Goal: Information Seeking & Learning: Understand process/instructions

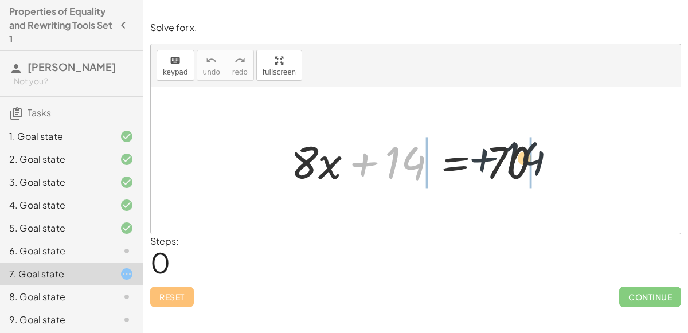
drag, startPoint x: 361, startPoint y: 162, endPoint x: 498, endPoint y: 154, distance: 137.2
click at [498, 154] on div at bounding box center [420, 160] width 270 height 59
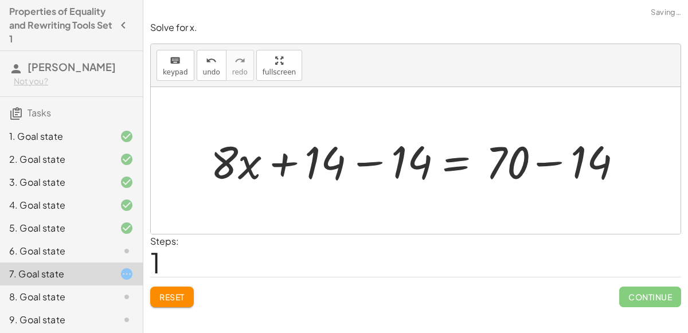
click at [515, 161] on div at bounding box center [420, 160] width 438 height 59
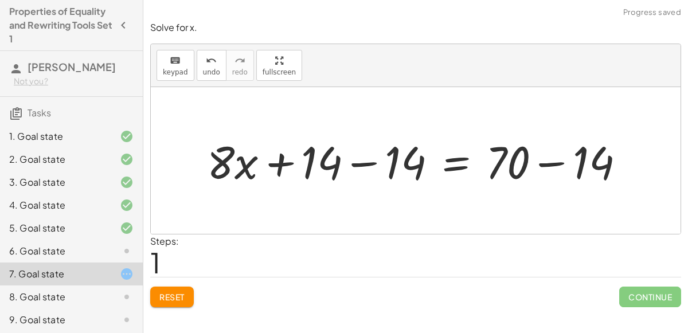
click at [375, 164] on div at bounding box center [420, 160] width 438 height 59
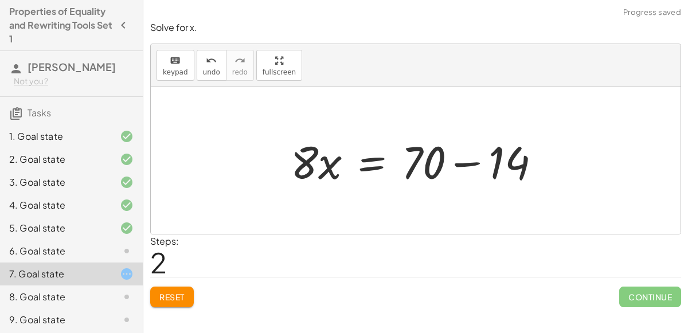
click at [460, 166] on div at bounding box center [420, 160] width 270 height 59
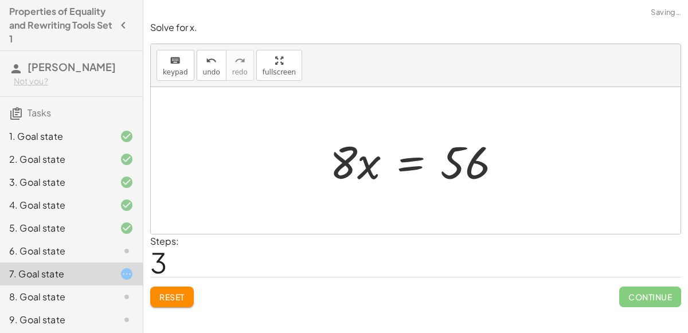
click at [410, 168] on div at bounding box center [420, 160] width 193 height 59
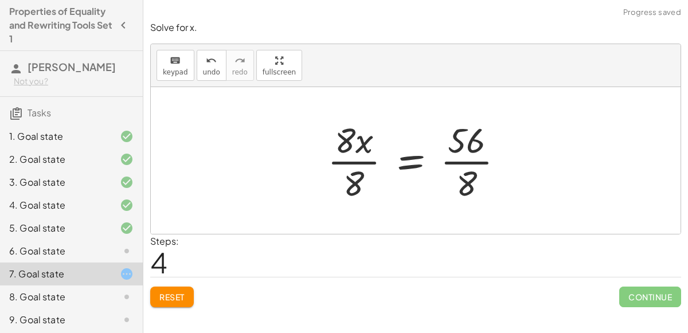
click at [461, 168] on div at bounding box center [420, 160] width 197 height 88
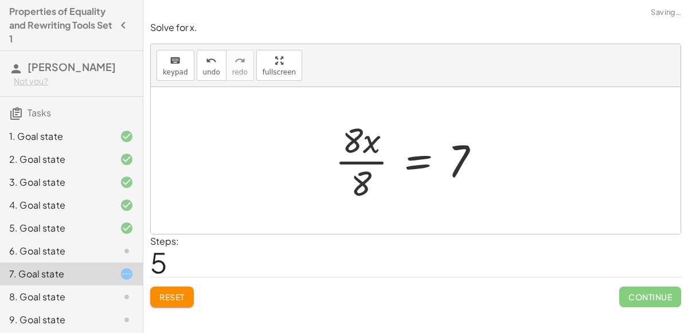
click at [327, 162] on div "+ · 8 · x + 14 = 70 + · 8 · x + 14 − 14 = + 70 − 14 + · 8 · x + 0 = + 70 − 14 ·…" at bounding box center [408, 160] width 180 height 94
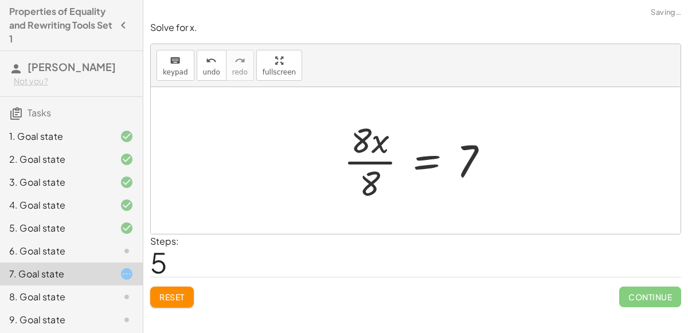
click at [362, 157] on div at bounding box center [421, 160] width 166 height 88
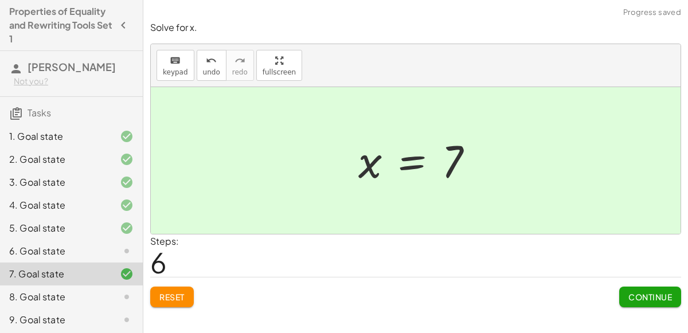
click at [64, 241] on div "6. Goal state" at bounding box center [71, 251] width 143 height 23
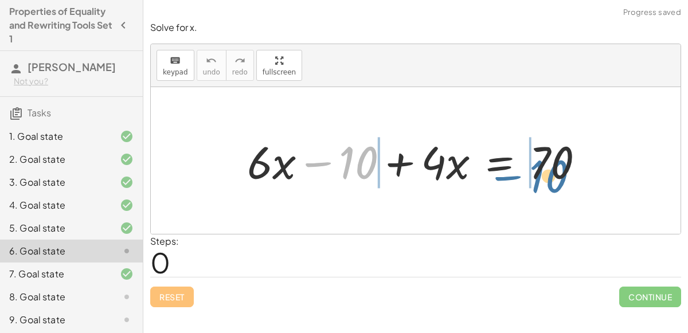
drag, startPoint x: 348, startPoint y: 160, endPoint x: 547, endPoint y: 170, distance: 199.1
click at [547, 170] on div at bounding box center [420, 160] width 358 height 59
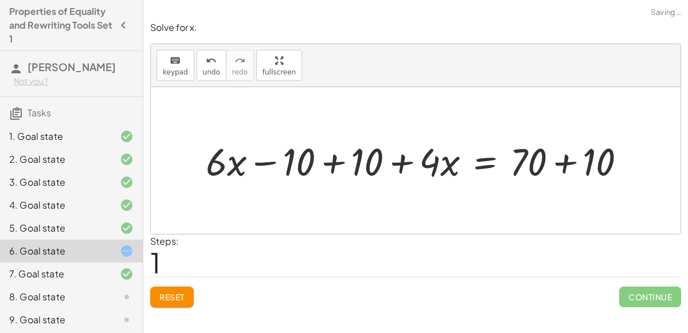
click at [563, 170] on div at bounding box center [420, 160] width 441 height 50
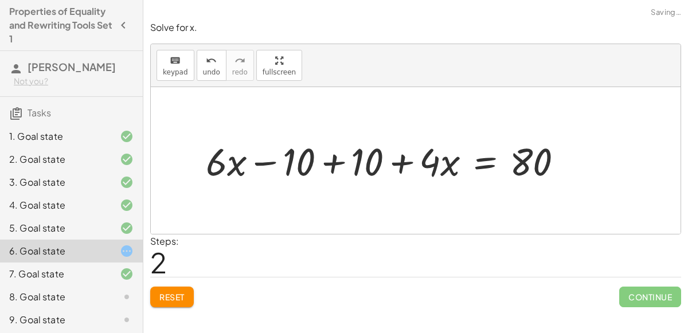
click at [335, 173] on div at bounding box center [389, 160] width 378 height 50
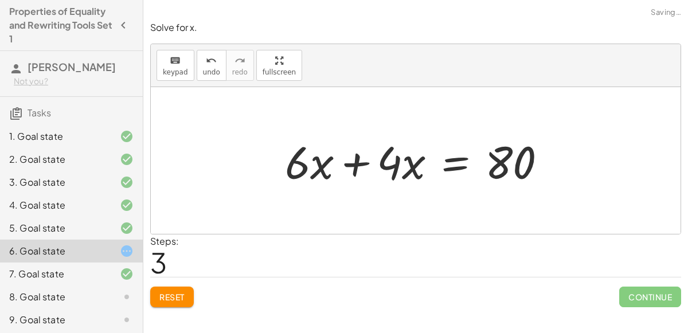
click at [362, 166] on div at bounding box center [420, 160] width 282 height 59
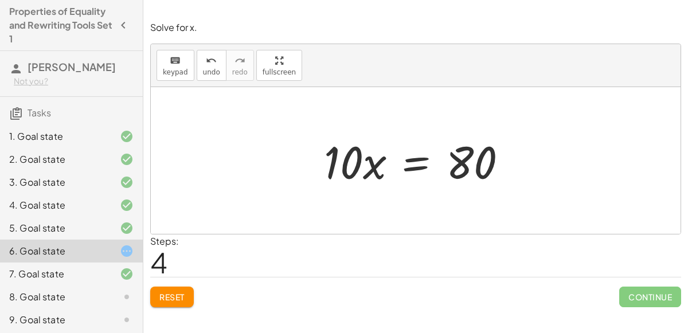
click at [417, 155] on div at bounding box center [420, 160] width 204 height 59
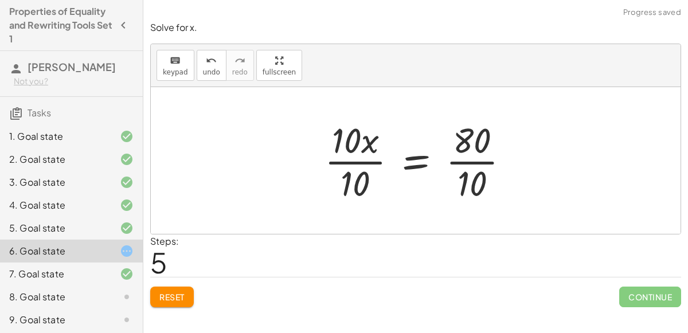
click at [372, 161] on div at bounding box center [422, 160] width 206 height 88
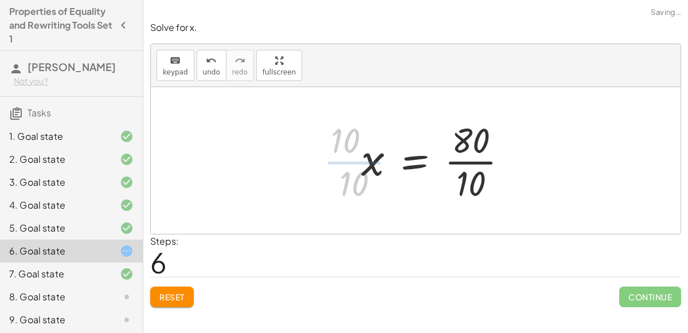
click at [465, 165] on div at bounding box center [438, 160] width 167 height 88
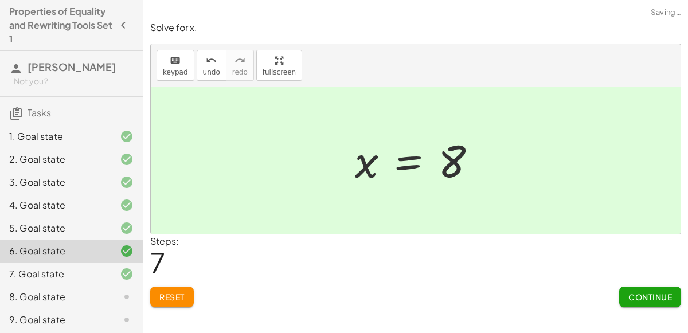
click at [643, 295] on span "Continue" at bounding box center [650, 297] width 44 height 10
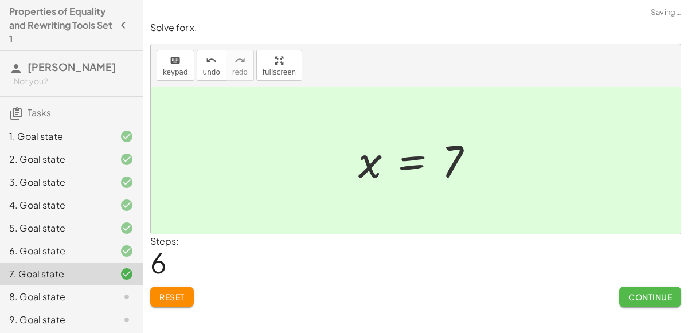
click at [643, 295] on span "Continue" at bounding box center [650, 297] width 44 height 10
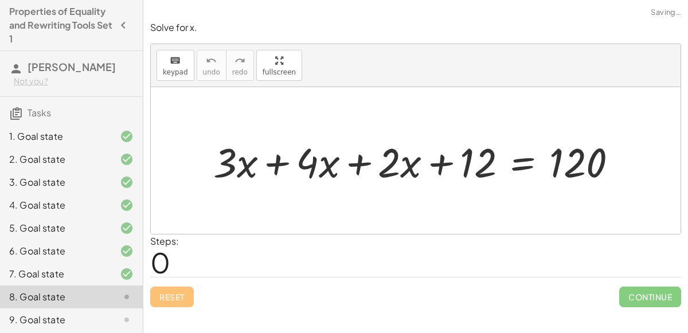
click at [262, 160] on div at bounding box center [419, 160] width 425 height 53
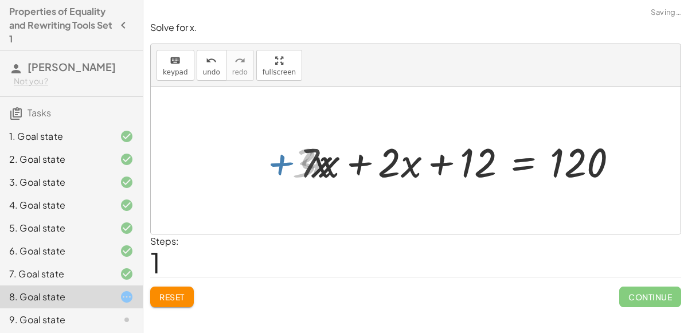
click at [388, 153] on div at bounding box center [463, 160] width 338 height 53
click at [364, 162] on div at bounding box center [463, 160] width 338 height 53
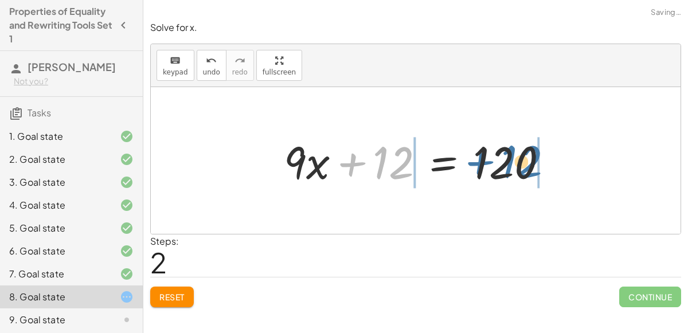
drag, startPoint x: 385, startPoint y: 162, endPoint x: 514, endPoint y: 160, distance: 128.4
click at [514, 160] on div at bounding box center [420, 160] width 285 height 59
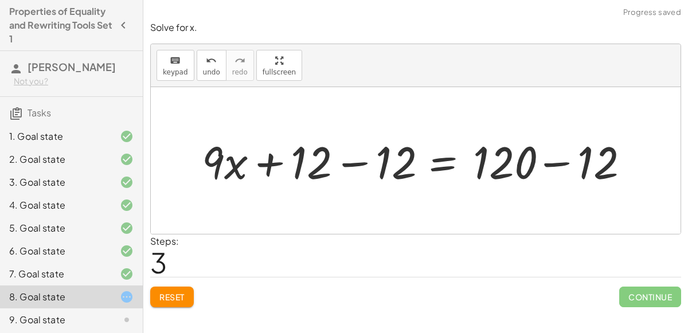
click at [523, 162] on div at bounding box center [420, 160] width 452 height 59
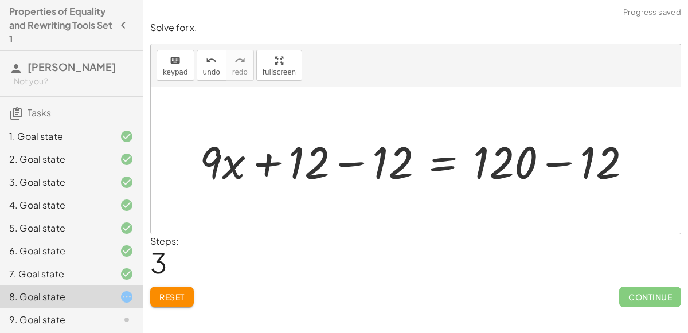
click at [556, 162] on div at bounding box center [420, 160] width 452 height 59
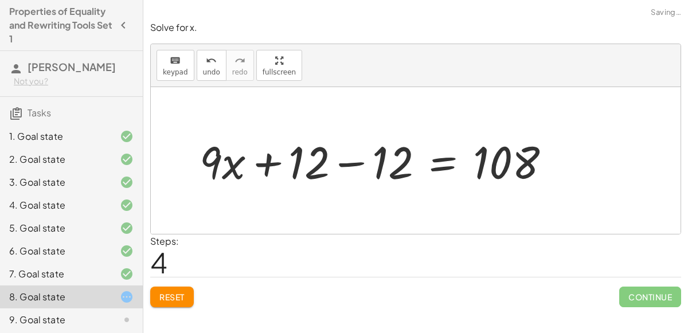
click at [344, 166] on div at bounding box center [379, 160] width 371 height 59
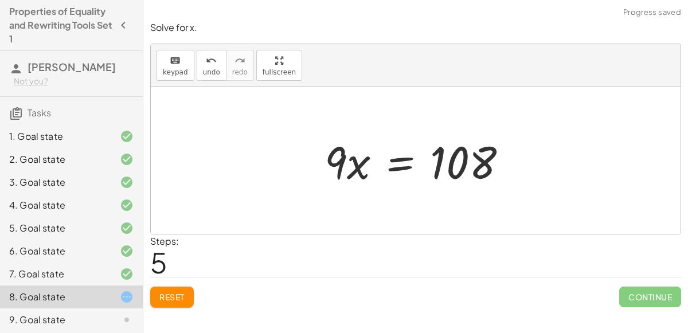
click at [402, 167] on div at bounding box center [420, 160] width 203 height 59
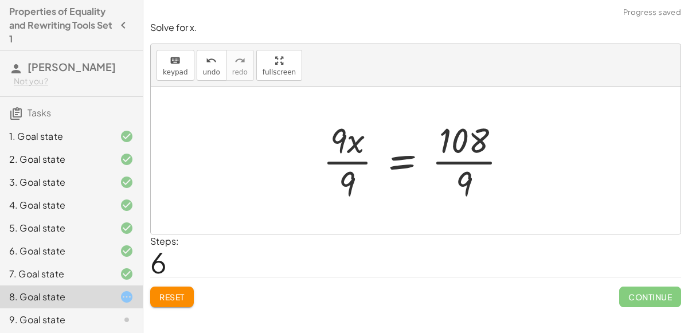
click at [339, 161] on div at bounding box center [419, 160] width 205 height 88
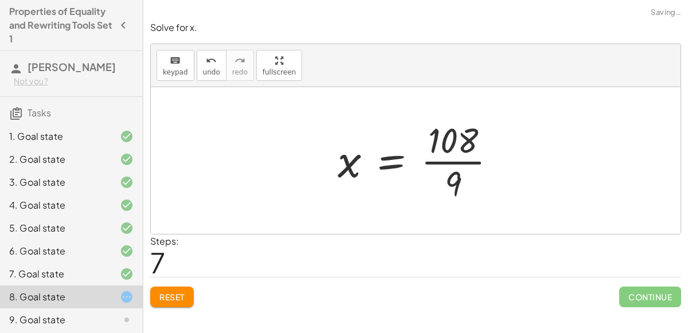
click at [440, 163] on div at bounding box center [421, 160] width 179 height 88
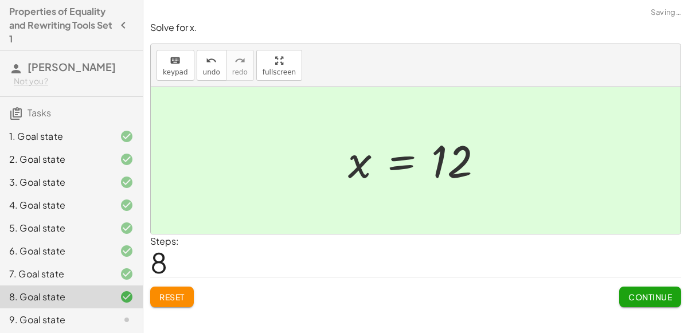
click at [634, 303] on button "Continue" at bounding box center [650, 297] width 62 height 21
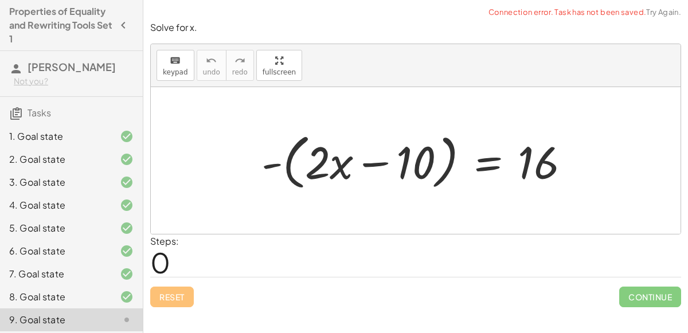
click at [360, 167] on div at bounding box center [420, 161] width 329 height 66
click at [531, 162] on div at bounding box center [420, 161] width 329 height 66
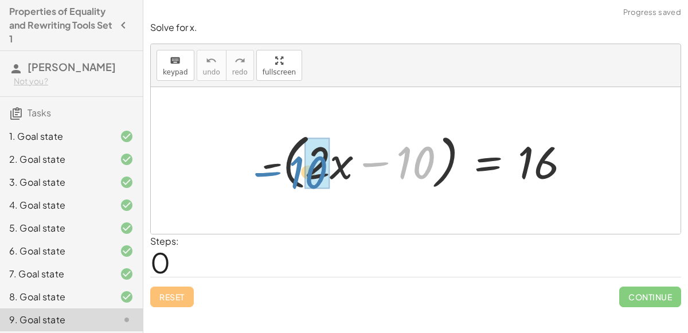
drag, startPoint x: 411, startPoint y: 174, endPoint x: 307, endPoint y: 184, distance: 104.8
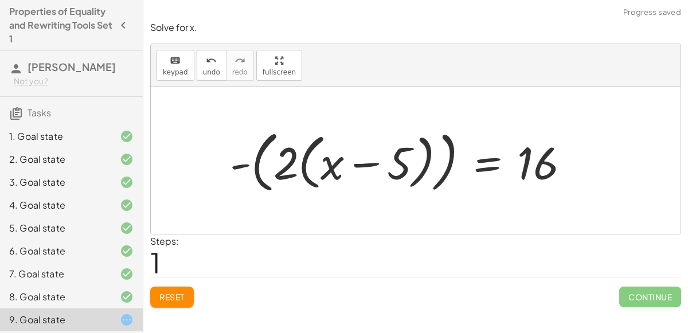
click at [367, 162] on div at bounding box center [404, 160] width 360 height 73
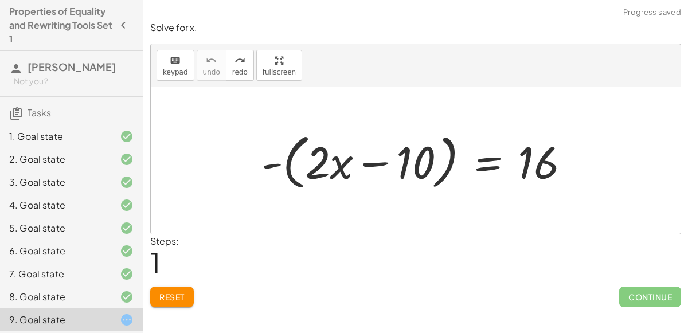
click at [168, 295] on span "Reset" at bounding box center [171, 297] width 25 height 10
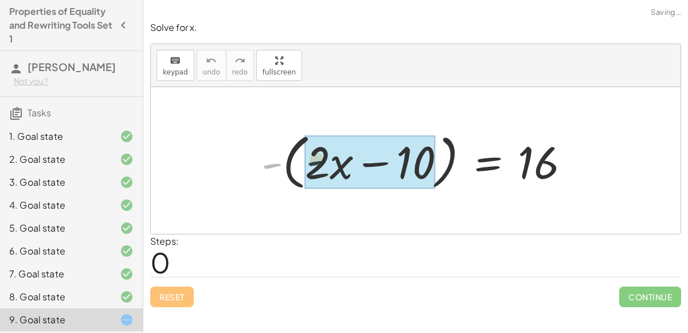
drag, startPoint x: 274, startPoint y: 160, endPoint x: 335, endPoint y: 154, distance: 61.0
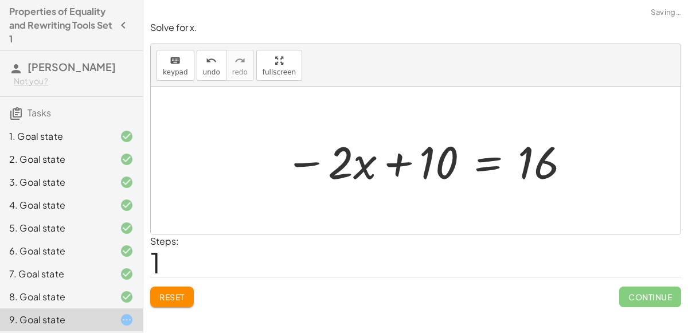
click at [373, 167] on div at bounding box center [428, 160] width 298 height 59
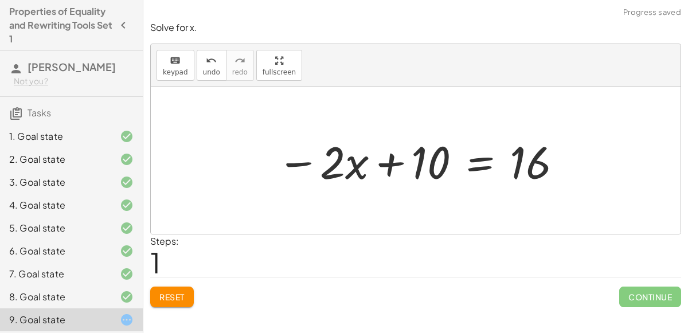
click at [385, 159] on div at bounding box center [420, 160] width 298 height 59
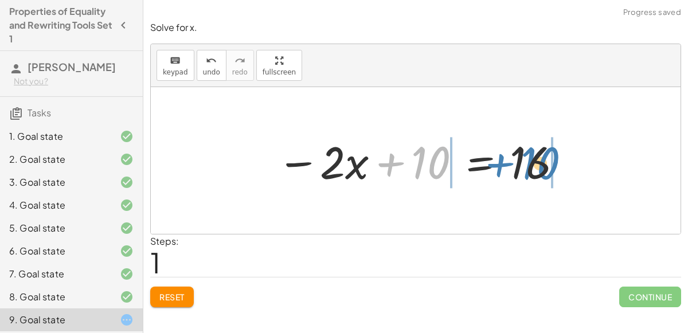
drag, startPoint x: 432, startPoint y: 157, endPoint x: 536, endPoint y: 158, distance: 104.3
click at [536, 158] on div at bounding box center [420, 160] width 298 height 59
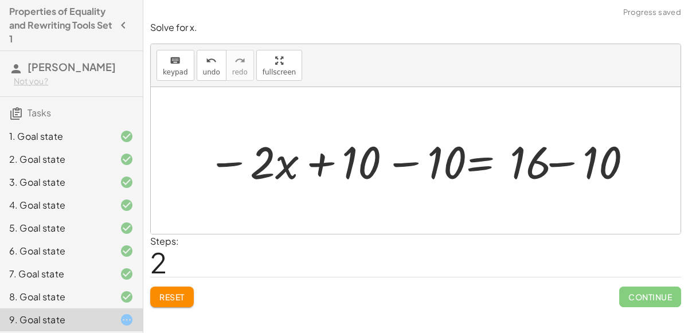
click at [536, 158] on div at bounding box center [420, 160] width 461 height 59
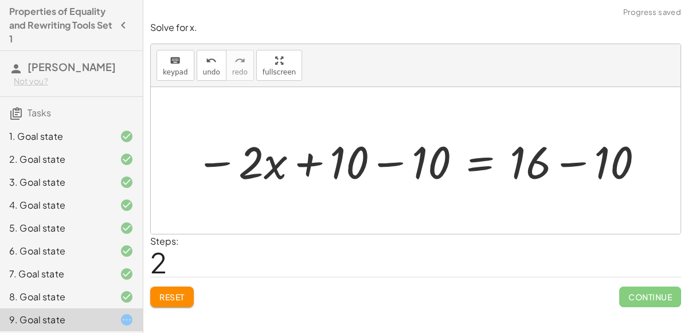
click at [597, 164] on div at bounding box center [420, 160] width 461 height 59
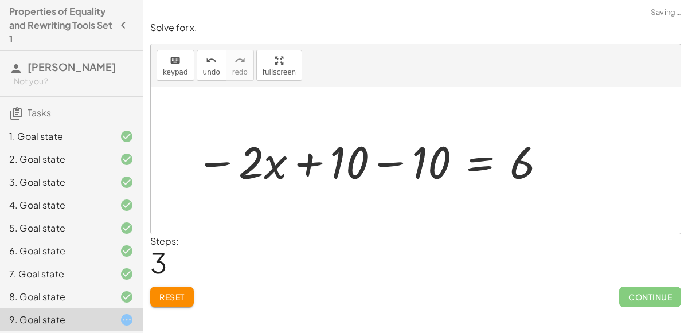
click at [390, 164] on div at bounding box center [371, 160] width 363 height 59
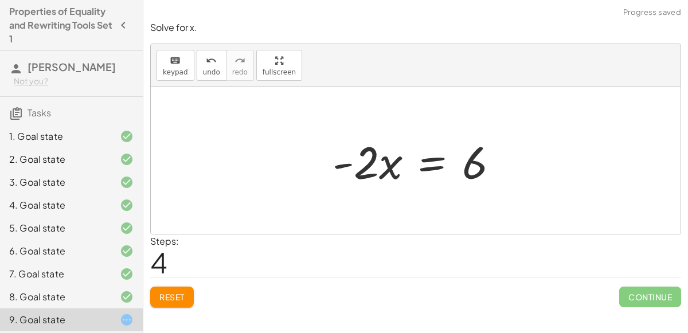
click at [438, 159] on div at bounding box center [420, 160] width 186 height 59
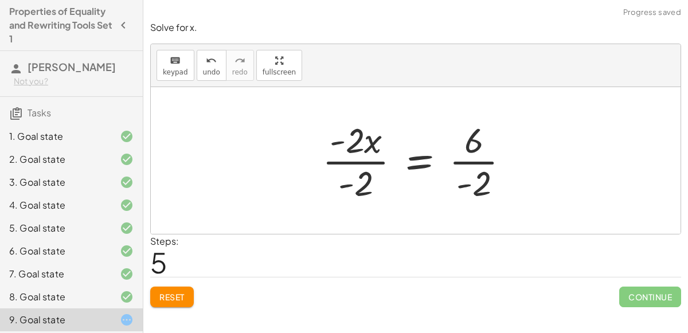
click at [376, 163] on div at bounding box center [420, 160] width 208 height 88
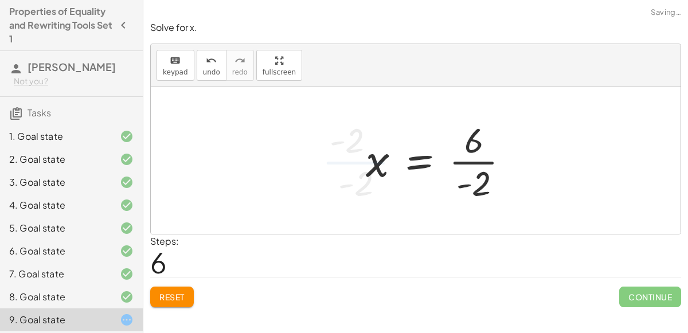
click at [457, 160] on div at bounding box center [442, 160] width 164 height 88
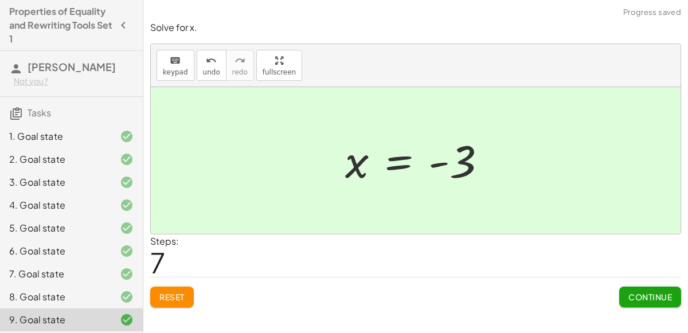
click at [608, 286] on div "Reset Continue" at bounding box center [415, 292] width 531 height 30
click at [684, 307] on div "Solve for x. keyboard keypad undo undo redo redo fullscreen - ( + · 2 · x − 10 …" at bounding box center [415, 164] width 544 height 300
click at [661, 299] on span "Continue" at bounding box center [650, 297] width 44 height 10
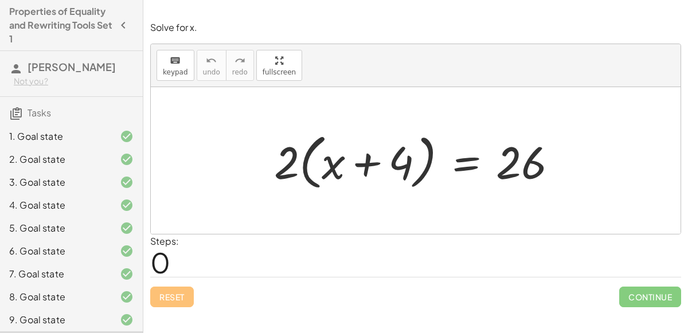
click at [356, 164] on div at bounding box center [420, 161] width 304 height 66
drag, startPoint x: 293, startPoint y: 161, endPoint x: 350, endPoint y: 165, distance: 57.5
click at [350, 165] on div at bounding box center [420, 161] width 304 height 66
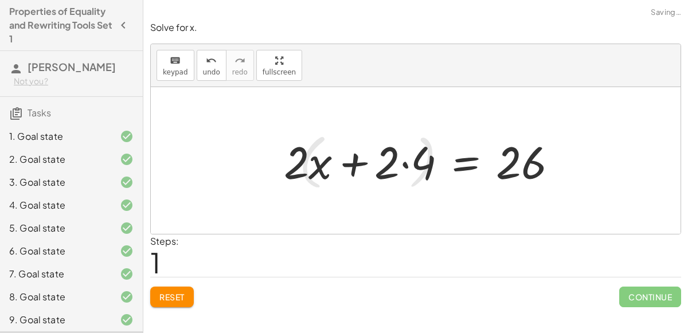
click at [366, 163] on div at bounding box center [424, 160] width 295 height 59
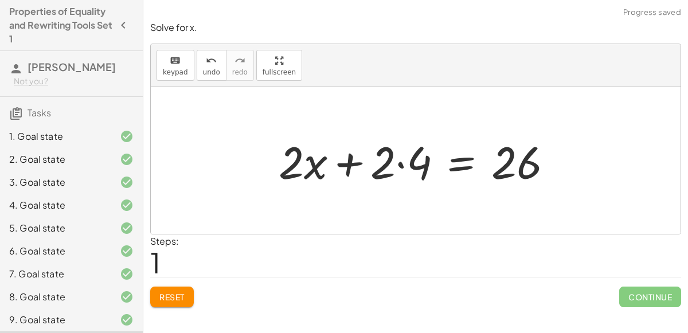
click at [399, 163] on div at bounding box center [420, 160] width 295 height 59
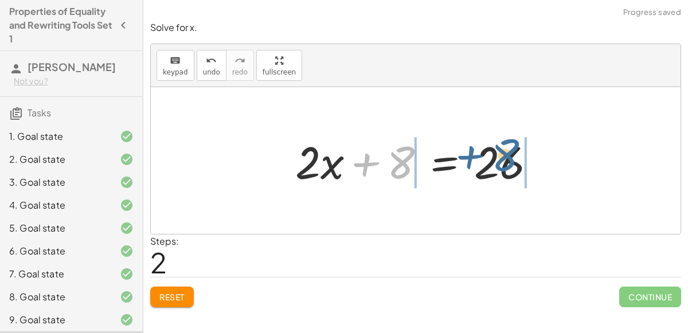
drag, startPoint x: 406, startPoint y: 163, endPoint x: 511, endPoint y: 155, distance: 105.1
click at [511, 155] on div at bounding box center [419, 160] width 261 height 59
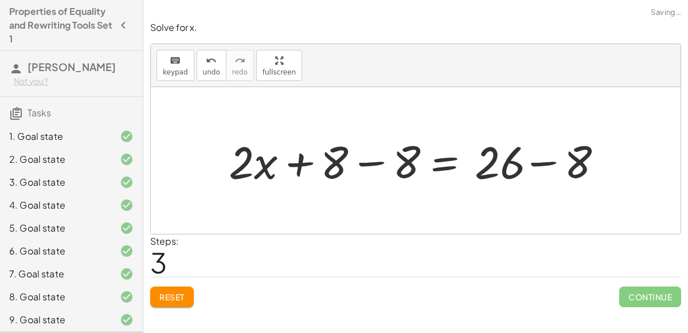
click at [511, 155] on div at bounding box center [421, 160] width 402 height 59
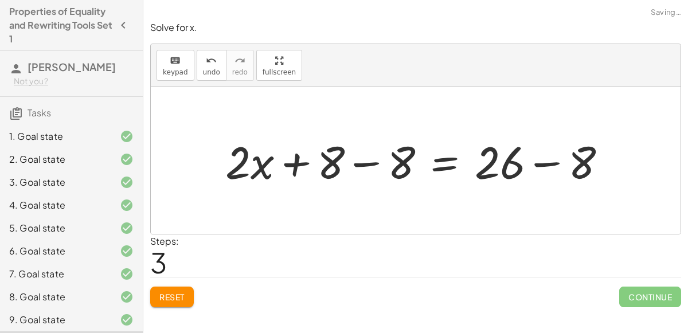
click at [548, 166] on div at bounding box center [421, 160] width 402 height 59
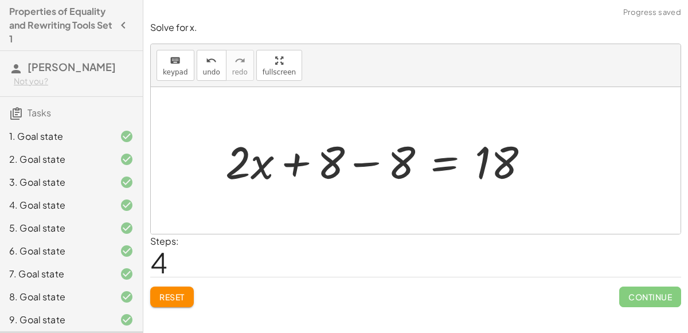
click at [366, 161] on div at bounding box center [382, 160] width 324 height 59
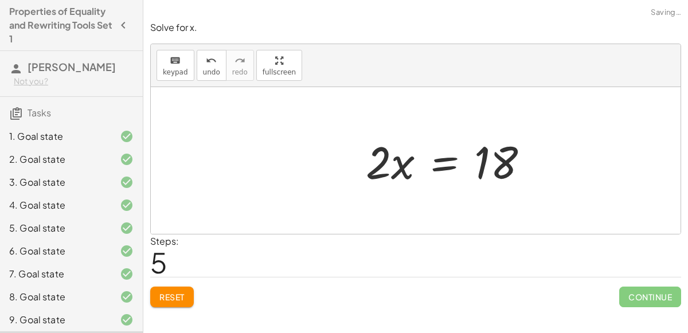
click at [441, 160] on div at bounding box center [451, 160] width 183 height 59
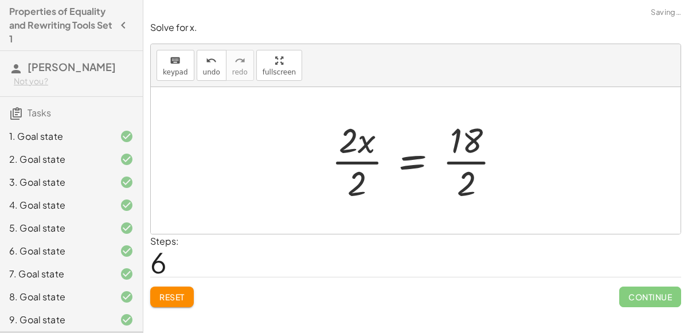
click at [335, 160] on div at bounding box center [421, 160] width 190 height 88
click at [441, 164] on div at bounding box center [434, 160] width 162 height 88
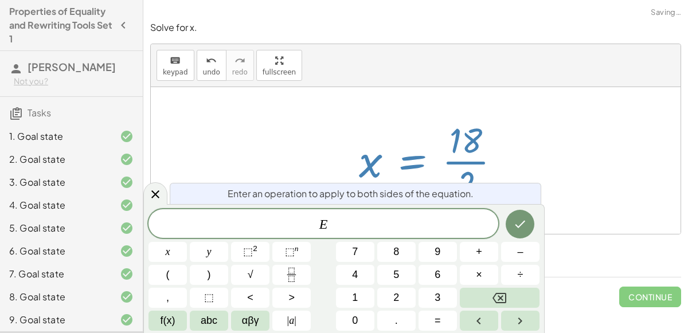
click at [448, 164] on div at bounding box center [434, 160] width 162 height 88
click at [148, 195] on icon at bounding box center [155, 194] width 14 height 14
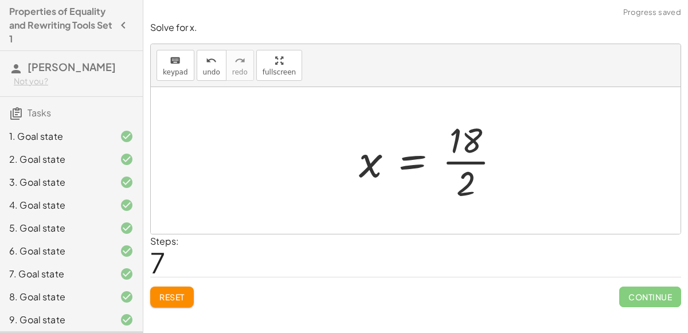
click at [456, 162] on div at bounding box center [434, 160] width 162 height 88
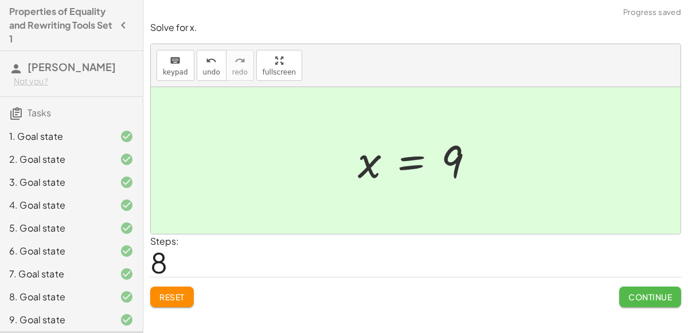
click at [656, 294] on span "Continue" at bounding box center [650, 297] width 44 height 10
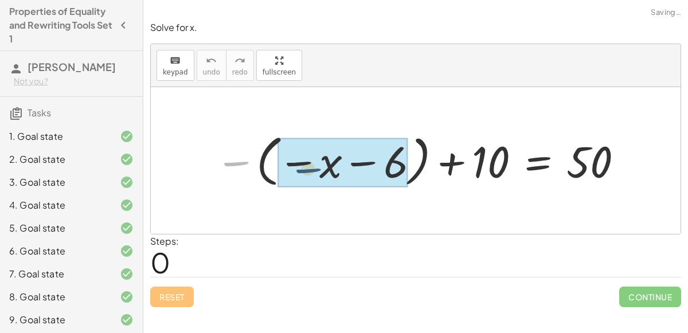
drag, startPoint x: 244, startPoint y: 159, endPoint x: 323, endPoint y: 166, distance: 79.4
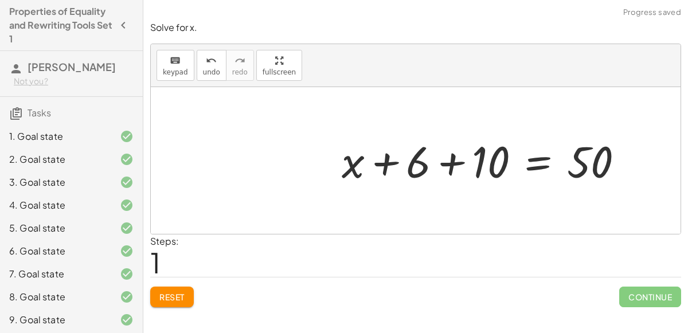
click at [384, 168] on div at bounding box center [487, 160] width 303 height 57
click at [443, 163] on div at bounding box center [487, 160] width 303 height 57
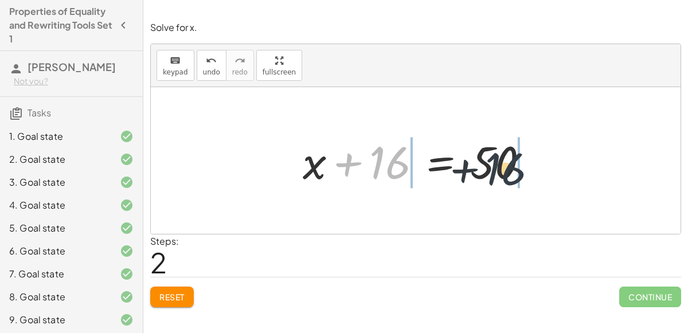
drag, startPoint x: 389, startPoint y: 156, endPoint x: 518, endPoint y: 160, distance: 128.4
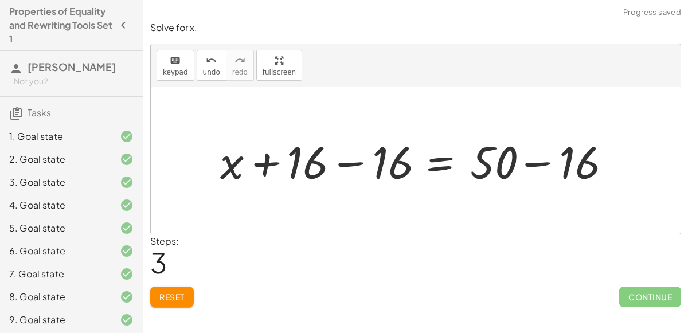
click at [518, 160] on div at bounding box center [420, 160] width 414 height 59
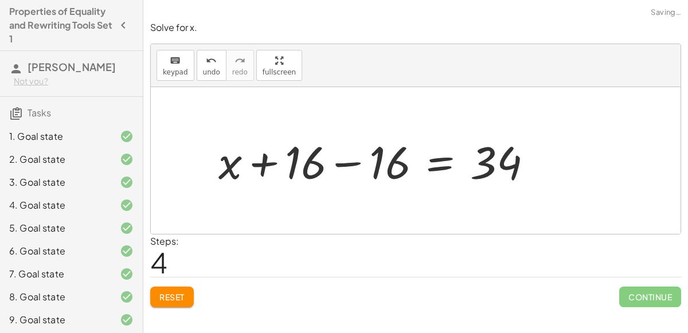
click at [336, 161] on div at bounding box center [380, 160] width 334 height 59
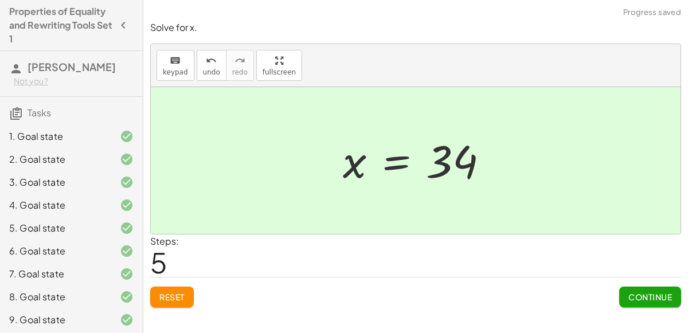
click at [663, 287] on button "Continue" at bounding box center [650, 297] width 62 height 21
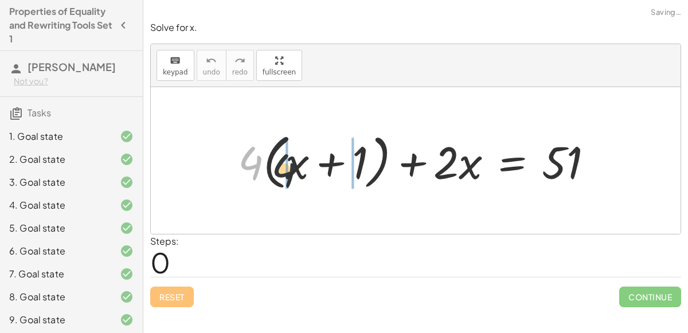
drag, startPoint x: 257, startPoint y: 162, endPoint x: 312, endPoint y: 172, distance: 55.9
click at [312, 172] on div at bounding box center [420, 161] width 376 height 66
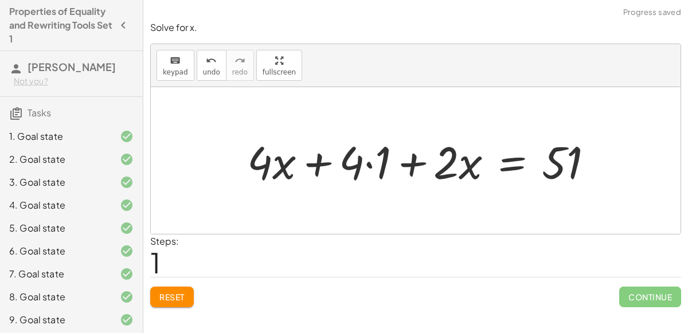
click at [362, 164] on div at bounding box center [424, 160] width 367 height 59
click at [372, 162] on div at bounding box center [424, 160] width 367 height 59
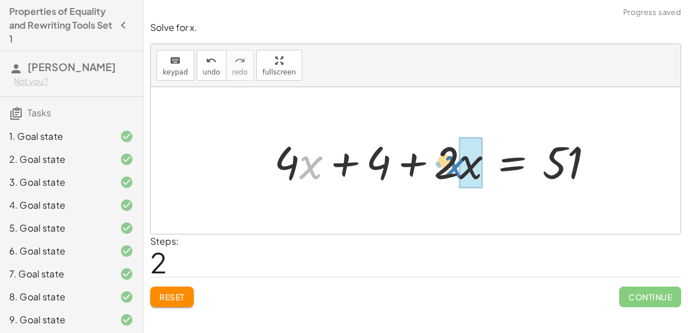
drag, startPoint x: 304, startPoint y: 166, endPoint x: 479, endPoint y: 167, distance: 175.4
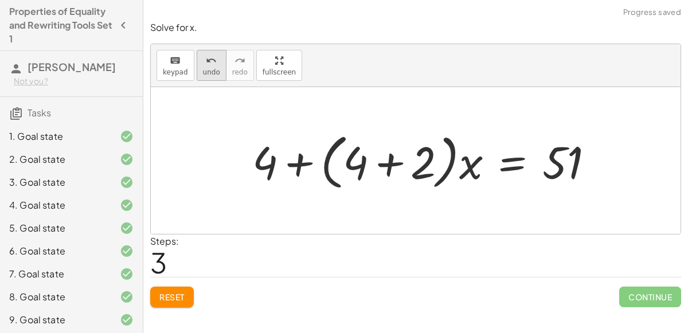
click at [198, 69] on button "undo undo" at bounding box center [212, 65] width 30 height 31
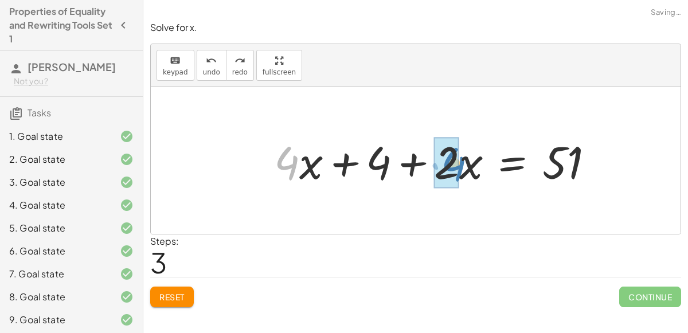
drag, startPoint x: 294, startPoint y: 159, endPoint x: 462, endPoint y: 156, distance: 168.0
click at [462, 156] on div at bounding box center [438, 160] width 340 height 59
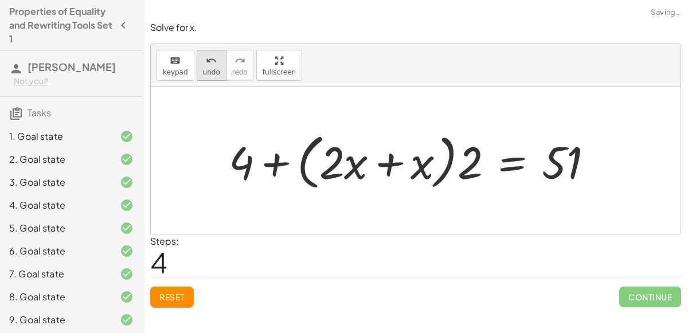
click at [207, 64] on icon "undo" at bounding box center [211, 61] width 11 height 14
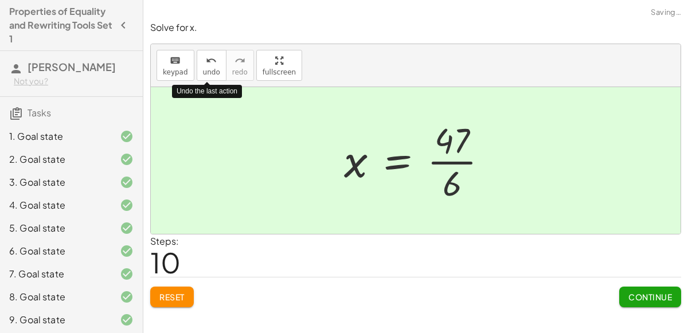
click at [636, 287] on button "Continue" at bounding box center [650, 297] width 62 height 21
